Goal: Task Accomplishment & Management: Complete application form

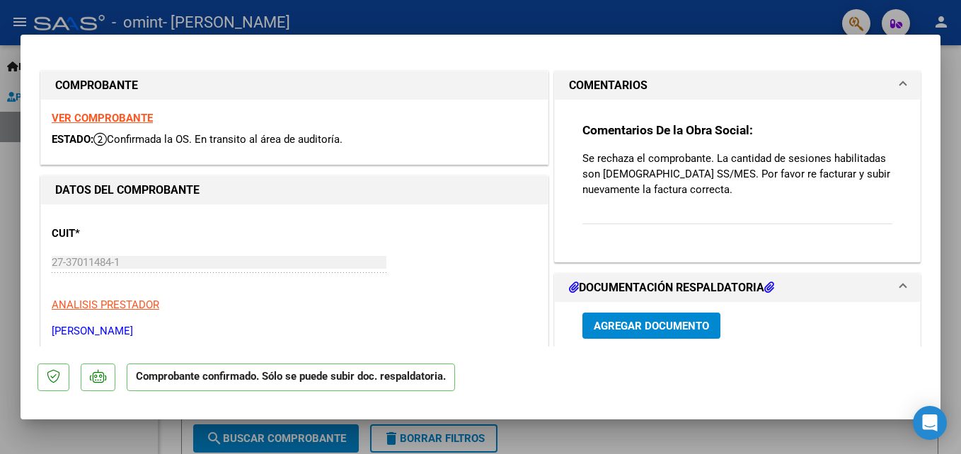
click at [955, 125] on div at bounding box center [480, 227] width 961 height 454
type input "$ 0,00"
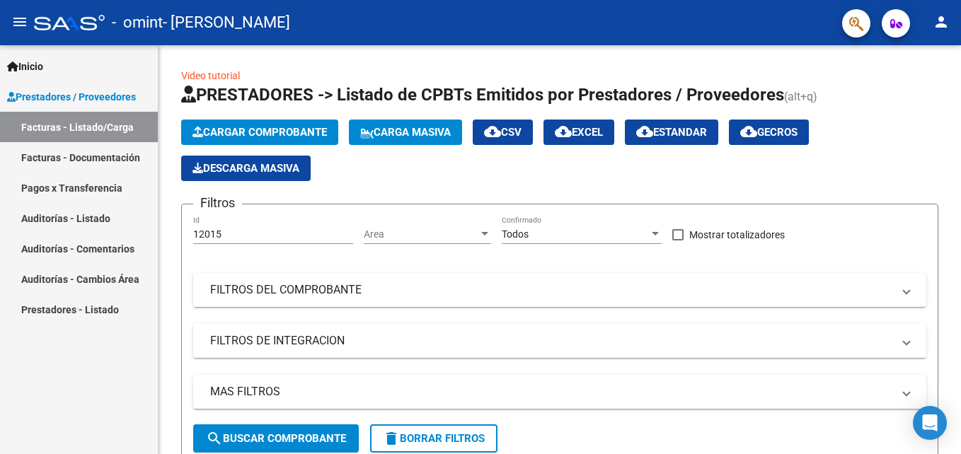
click at [103, 115] on link "Facturas - Listado/Carga" at bounding box center [79, 127] width 158 height 30
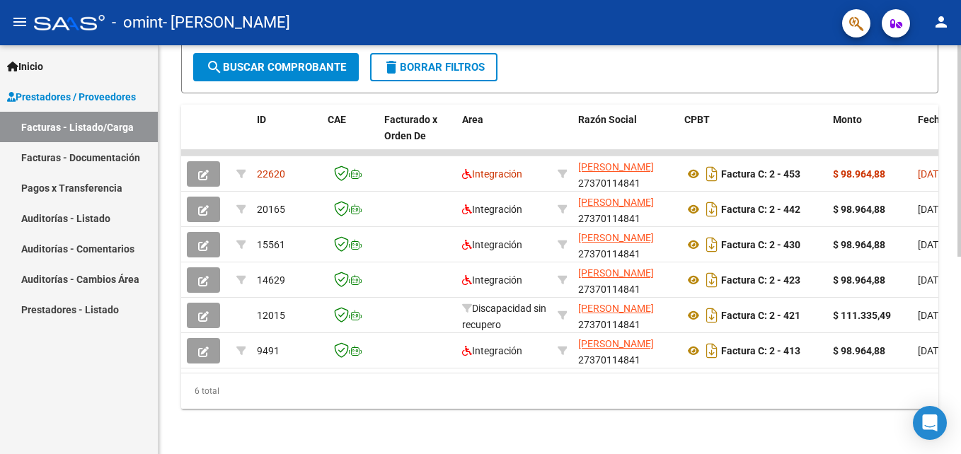
click at [960, 306] on html "menu - omint - [PERSON_NAME] person Inicio Instructivos Contacto OS Prestadores…" at bounding box center [480, 227] width 961 height 454
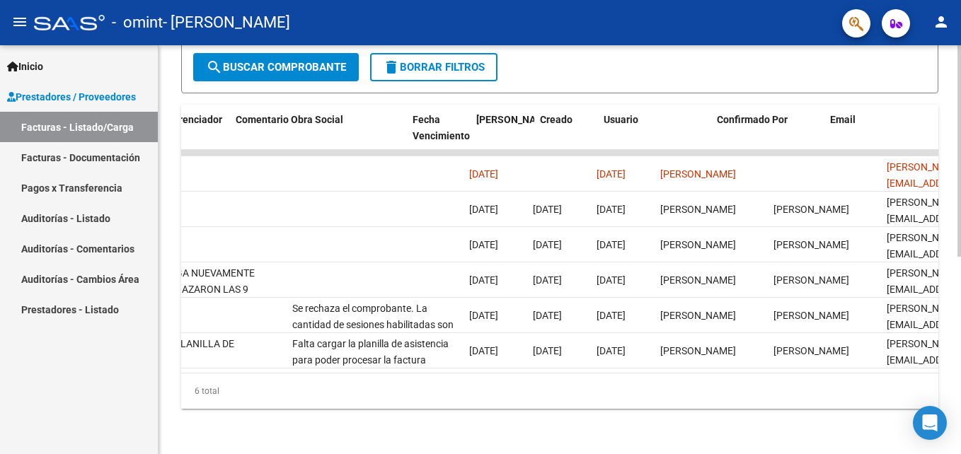
scroll to position [0, 2226]
